Goal: Information Seeking & Learning: Learn about a topic

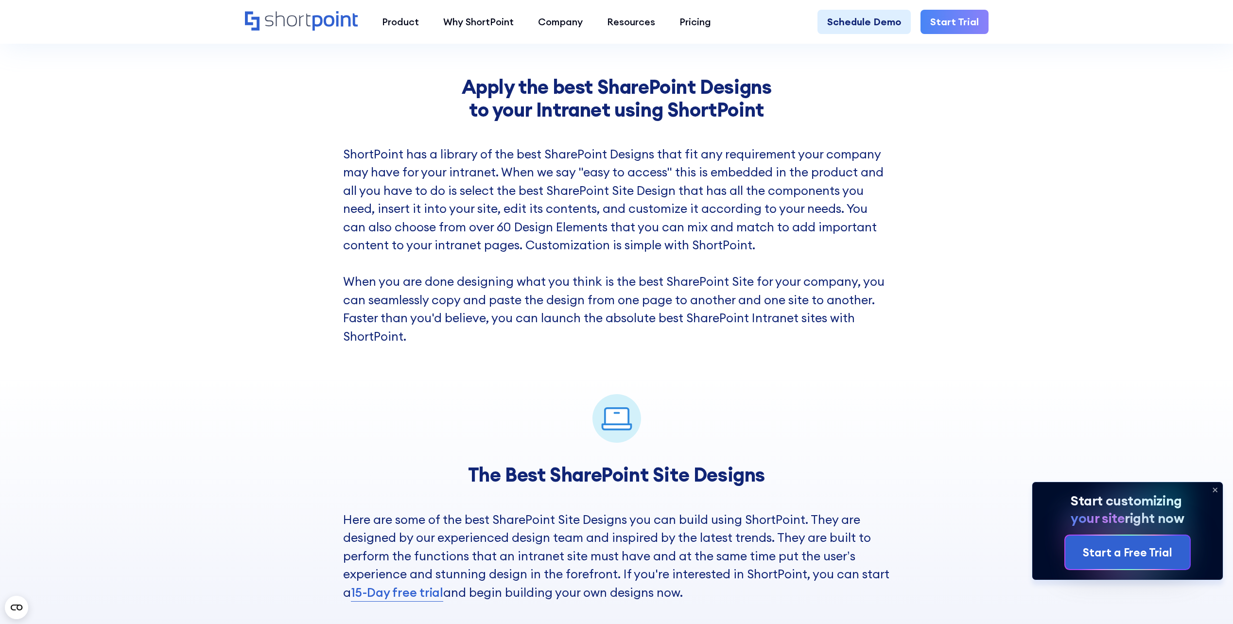
scroll to position [1749, 0]
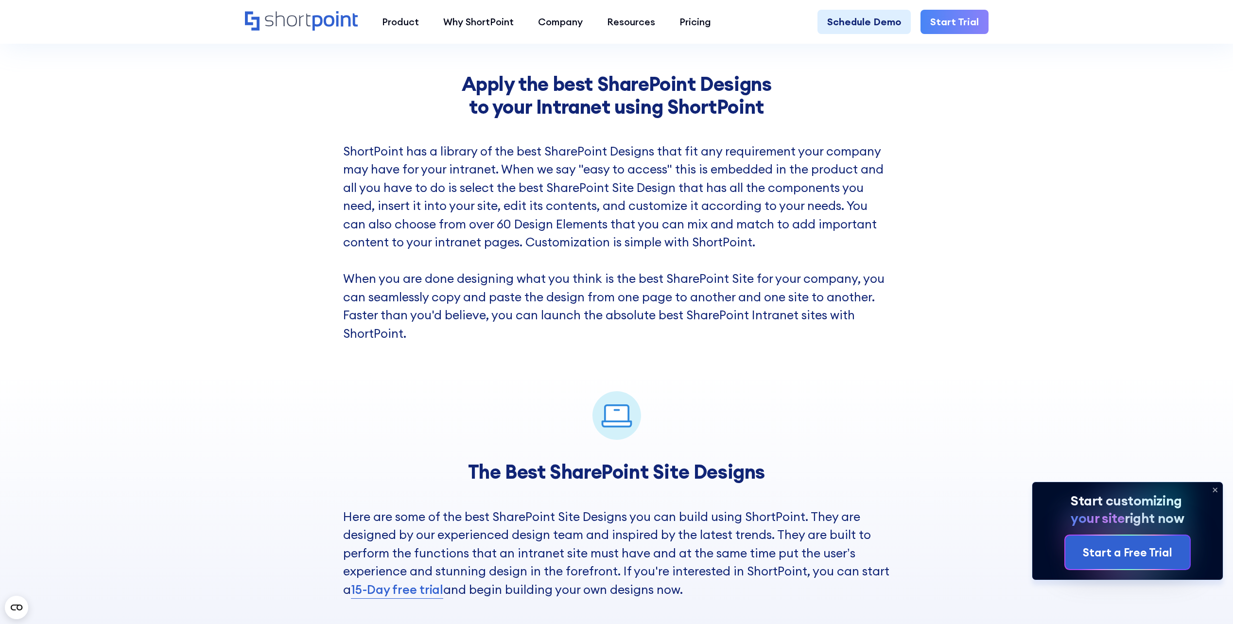
drag, startPoint x: 600, startPoint y: 223, endPoint x: 604, endPoint y: 227, distance: 6.2
click at [599, 223] on p "ShortPoint has a library of the best SharePoint Designs that fit any requiremen…" at bounding box center [616, 242] width 547 height 201
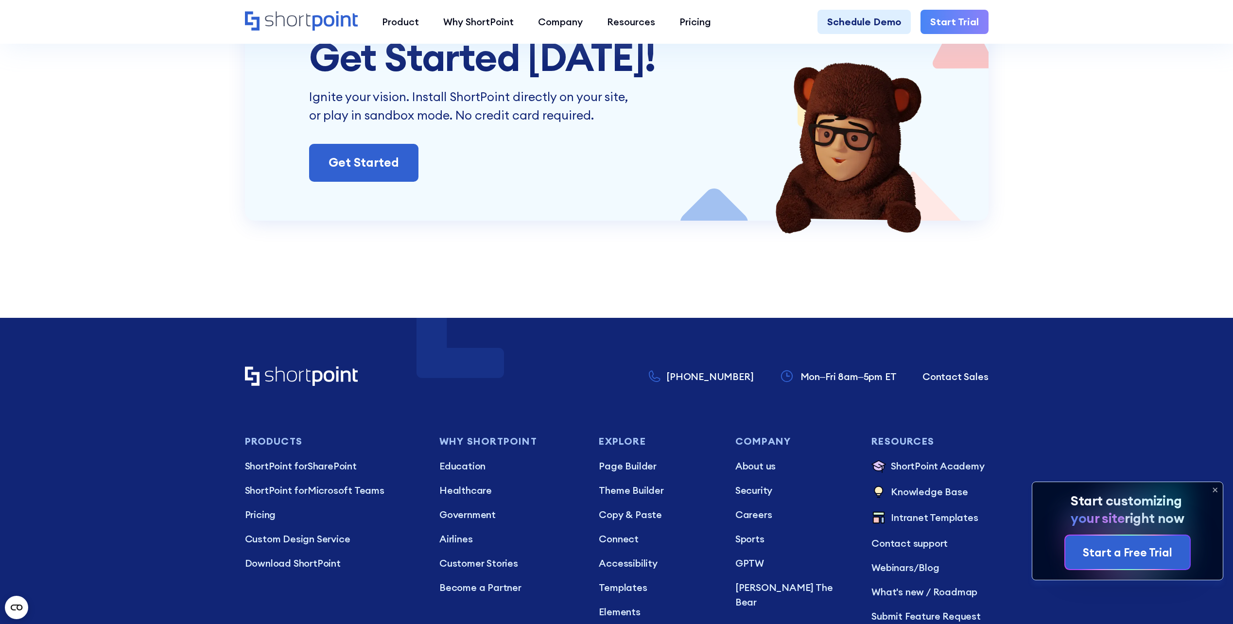
scroll to position [4351, 0]
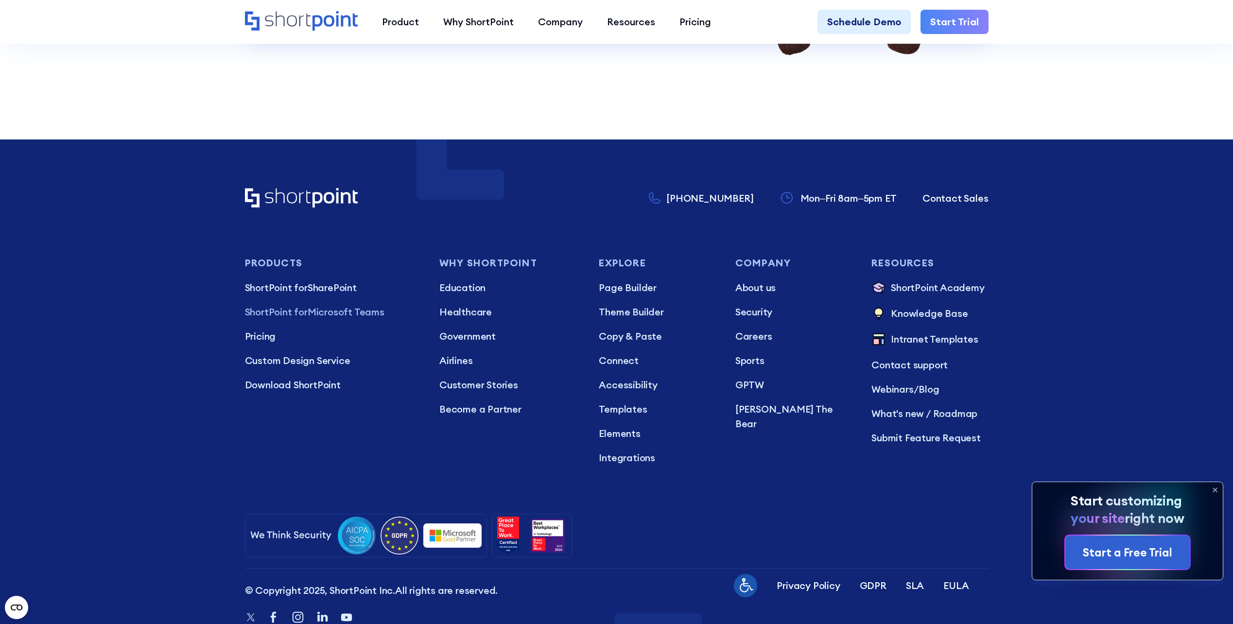
click at [343, 313] on p "ShortPoint for Microsoft Teams" at bounding box center [332, 312] width 175 height 15
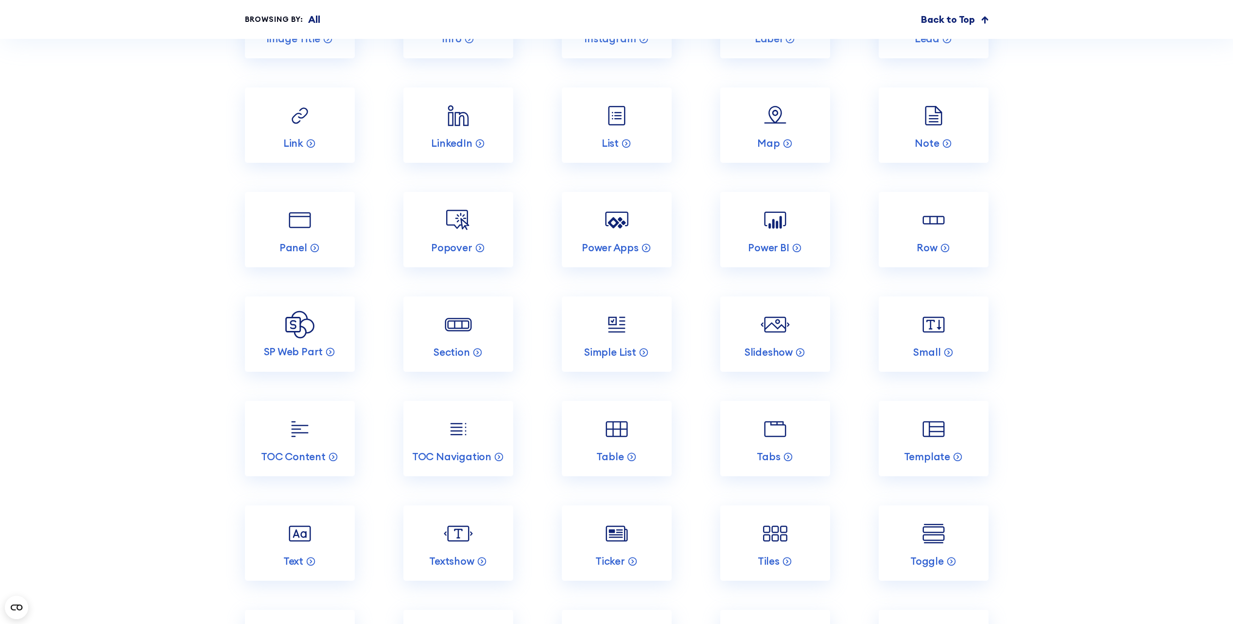
scroll to position [5345, 0]
